Goal: Transaction & Acquisition: Download file/media

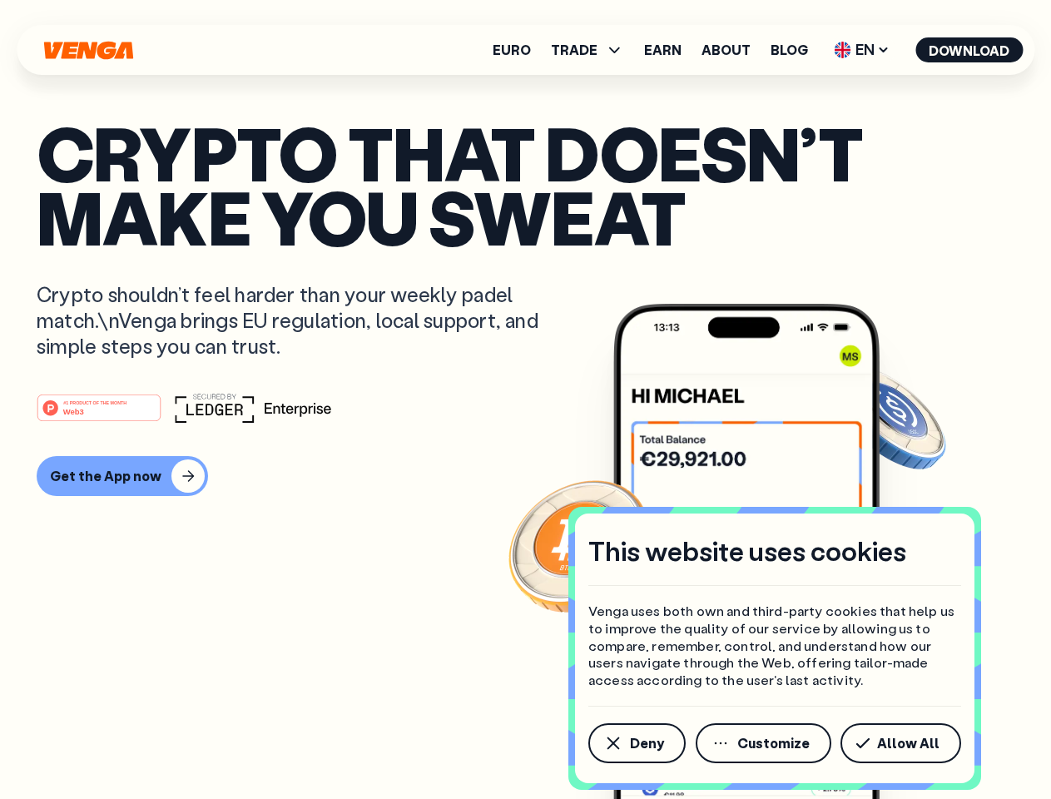
click at [525, 400] on div "#1 PRODUCT OF THE MONTH Web3" at bounding box center [526, 408] width 978 height 30
click at [636, 743] on span "Deny" at bounding box center [647, 743] width 34 height 13
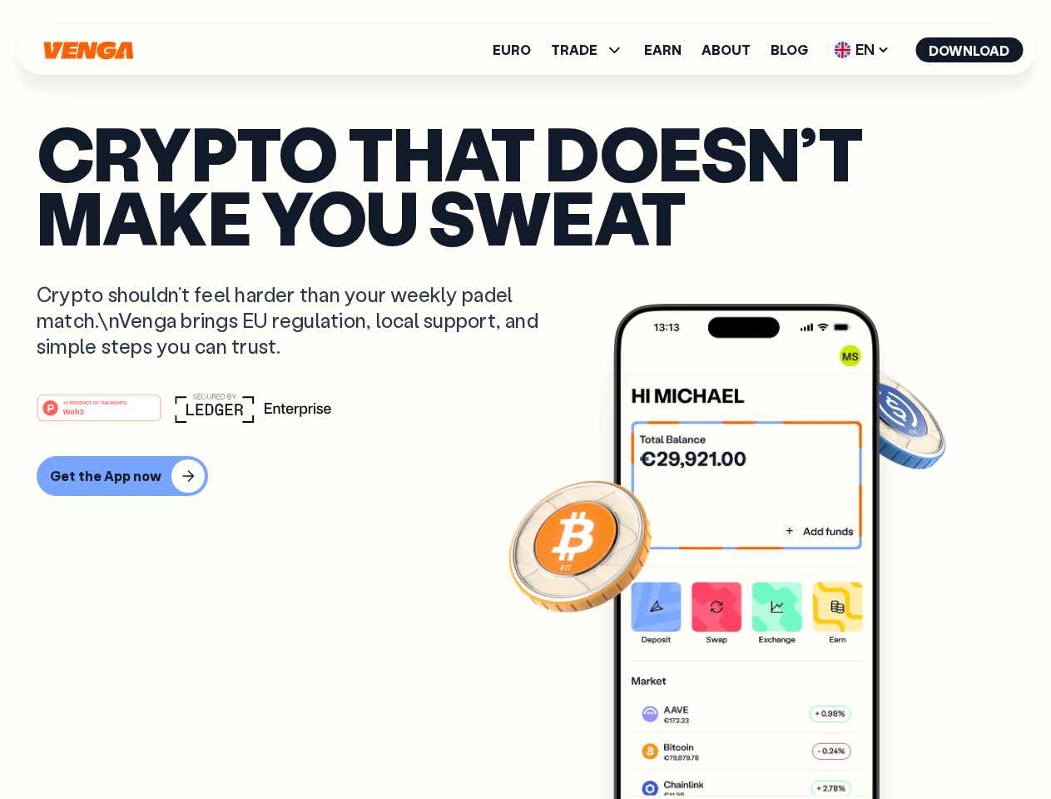
click at [765, 743] on img at bounding box center [747, 583] width 266 height 558
click at [904, 743] on article "Crypto that doesn’t make you sweat Crypto shouldn’t feel harder than your weekl…" at bounding box center [526, 433] width 978 height 624
click at [593, 50] on span "TRADE" at bounding box center [574, 49] width 47 height 13
click at [862, 50] on span "EN" at bounding box center [861, 50] width 67 height 27
click at [970, 50] on button "Download" at bounding box center [969, 49] width 107 height 25
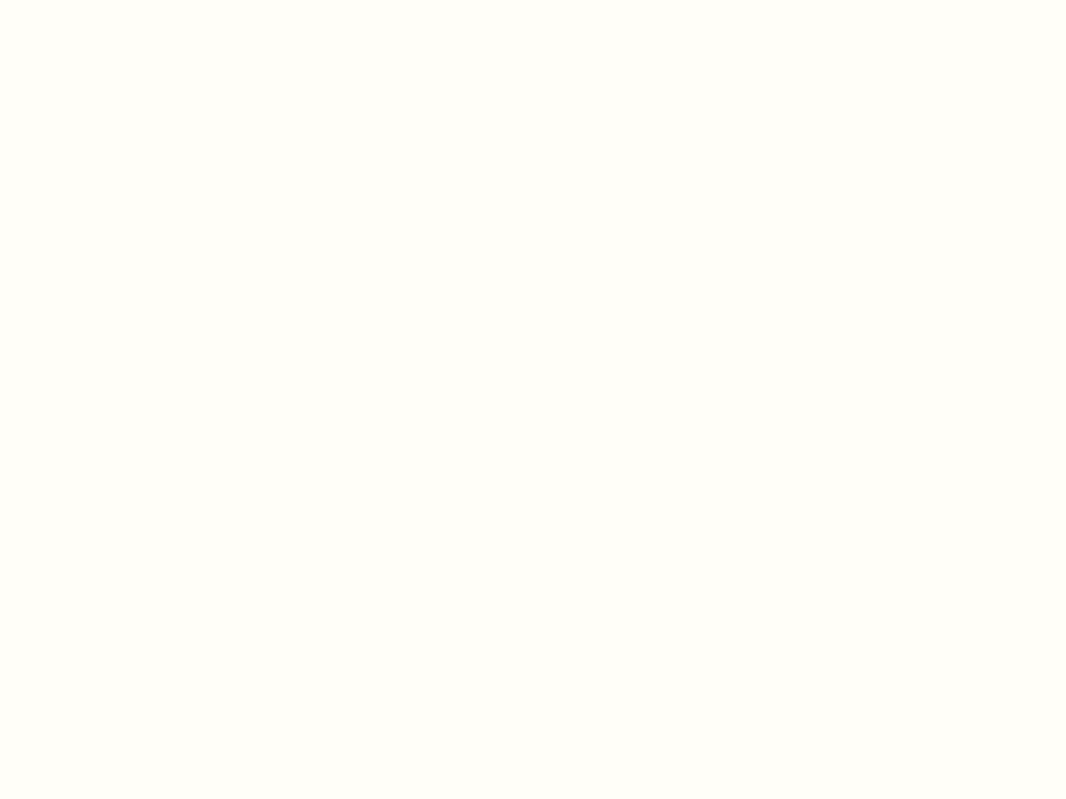
click at [525, 0] on html "This website uses cookies Venga uses both own and third-party cookies that help…" at bounding box center [533, 0] width 1066 height 0
click at [120, 0] on html "This website uses cookies Venga uses both own and third-party cookies that help…" at bounding box center [533, 0] width 1066 height 0
click at [102, 0] on html "This website uses cookies Venga uses both own and third-party cookies that help…" at bounding box center [533, 0] width 1066 height 0
